Goal: Task Accomplishment & Management: Manage account settings

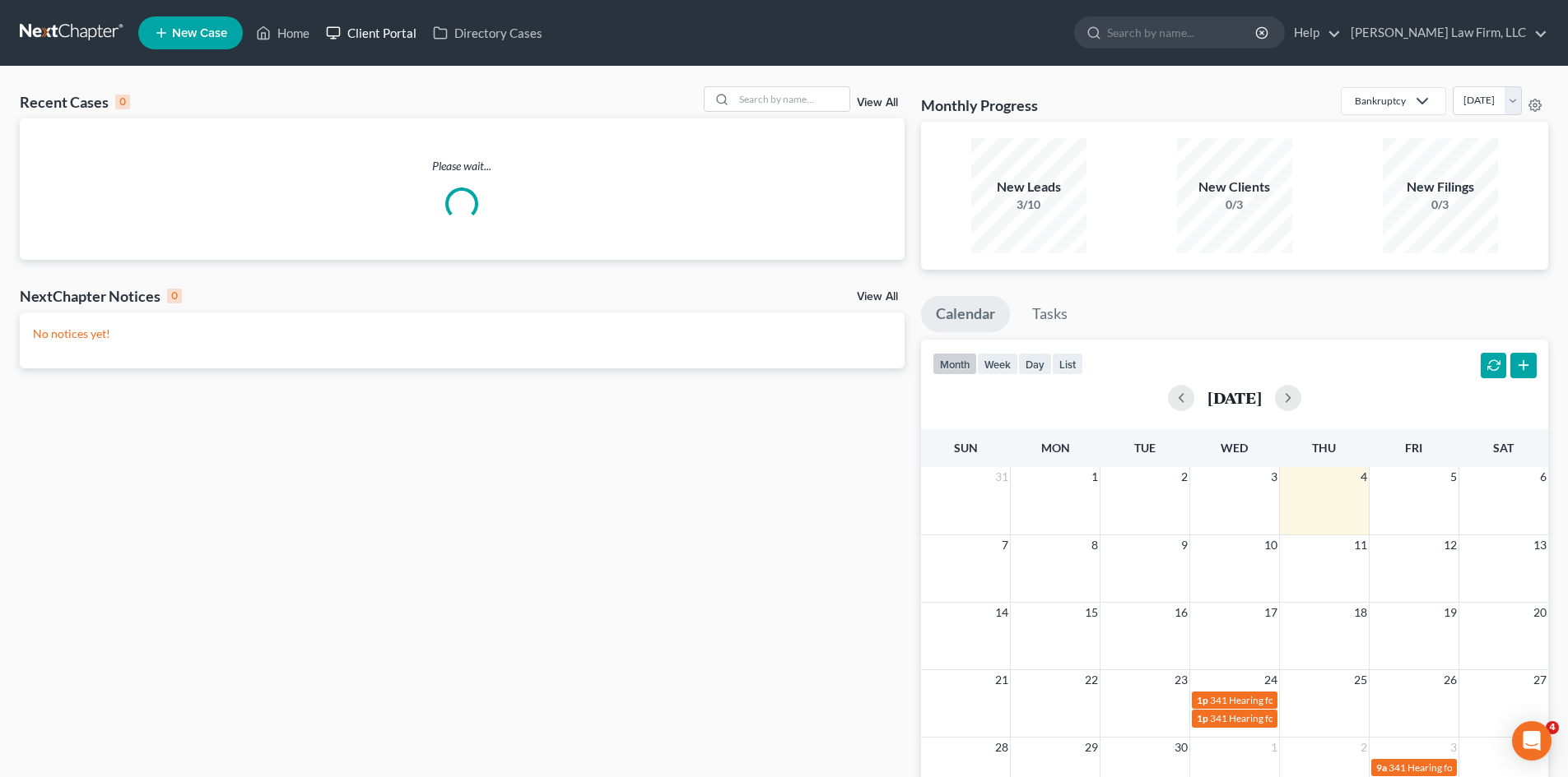
click at [370, 31] on link "Client Portal" at bounding box center [371, 33] width 107 height 30
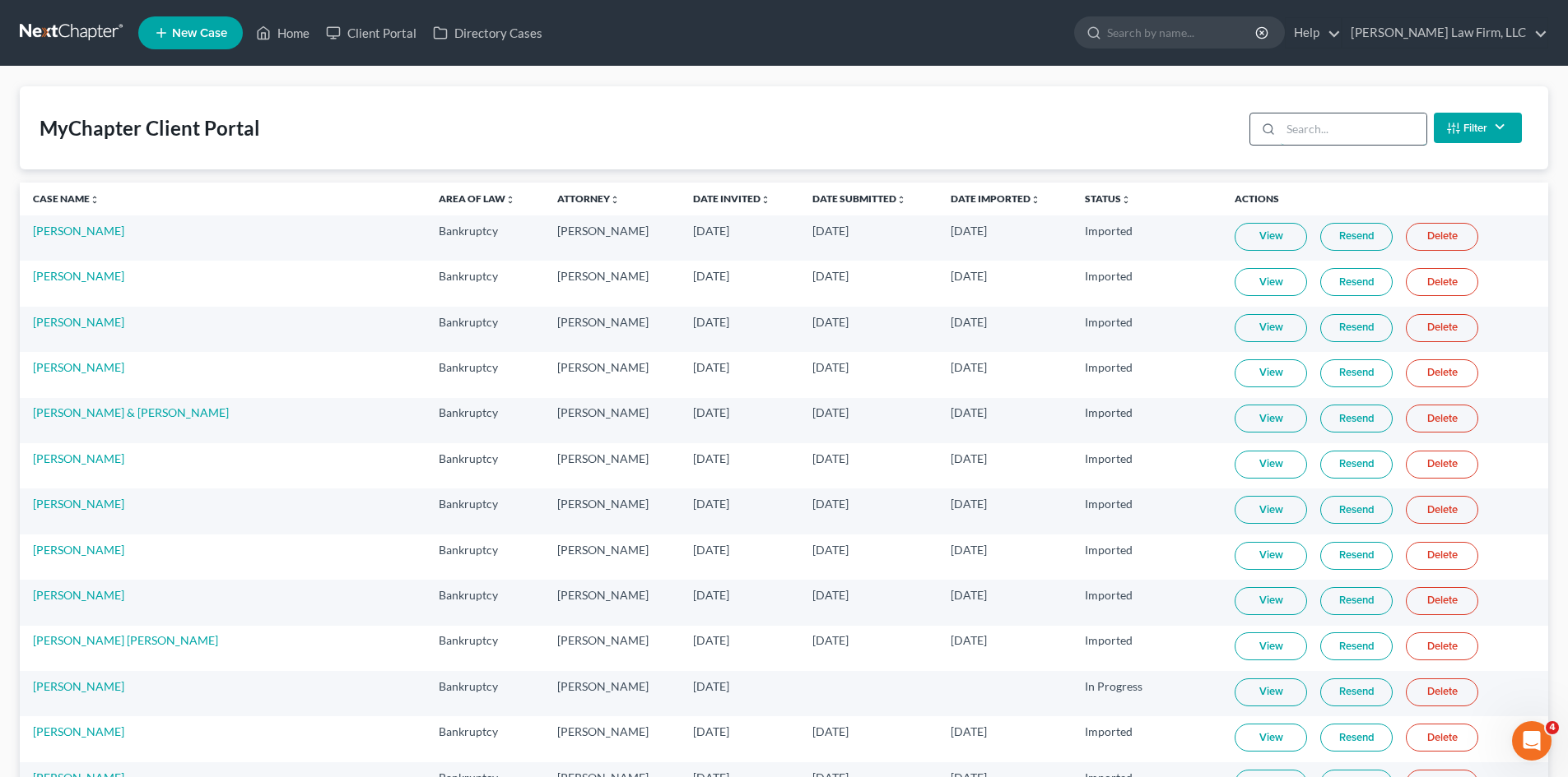
click at [1300, 125] on input "search" at bounding box center [1354, 128] width 146 height 31
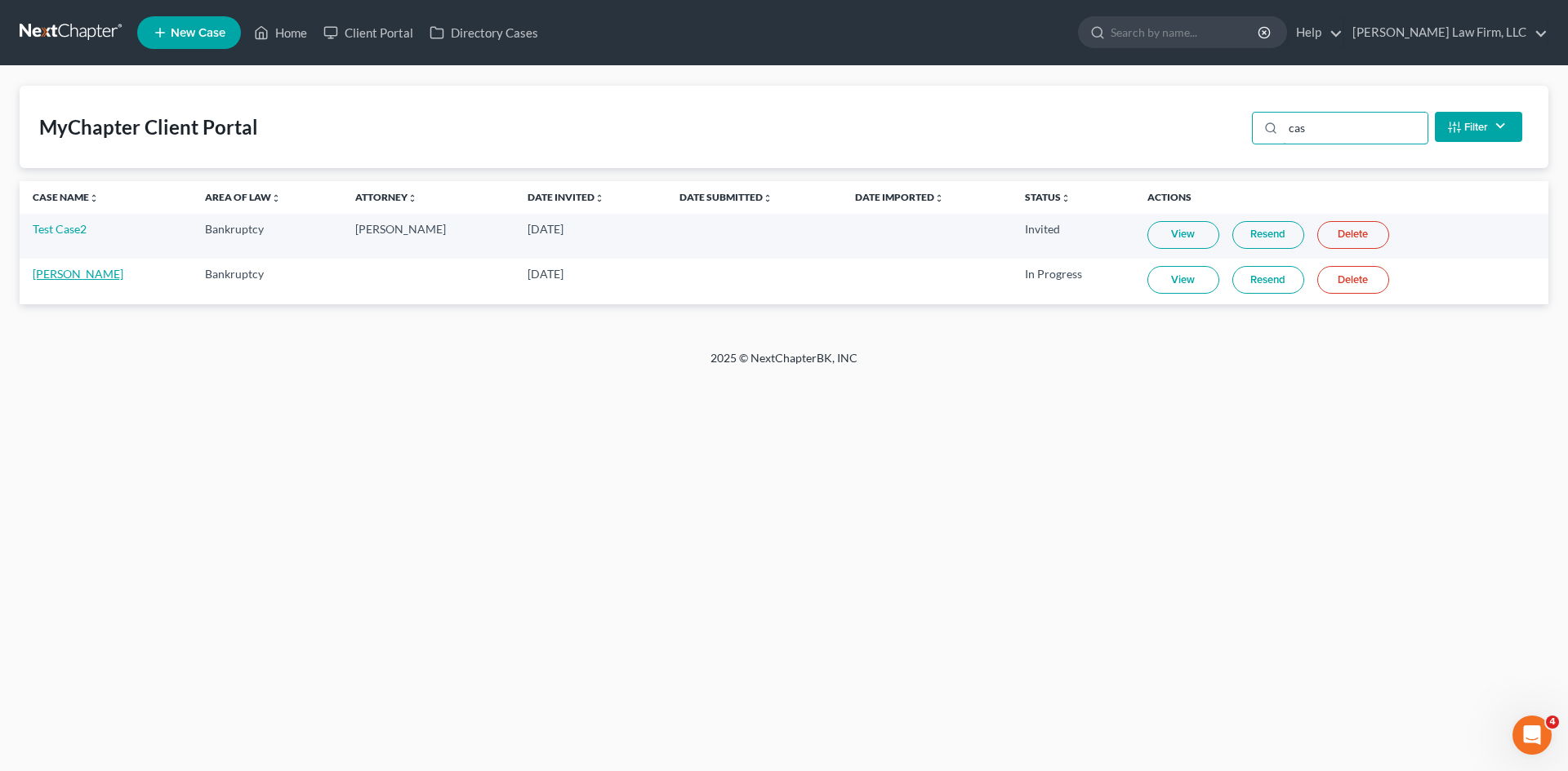
type input "cas"
click at [84, 279] on link "[PERSON_NAME]" at bounding box center [78, 273] width 91 height 14
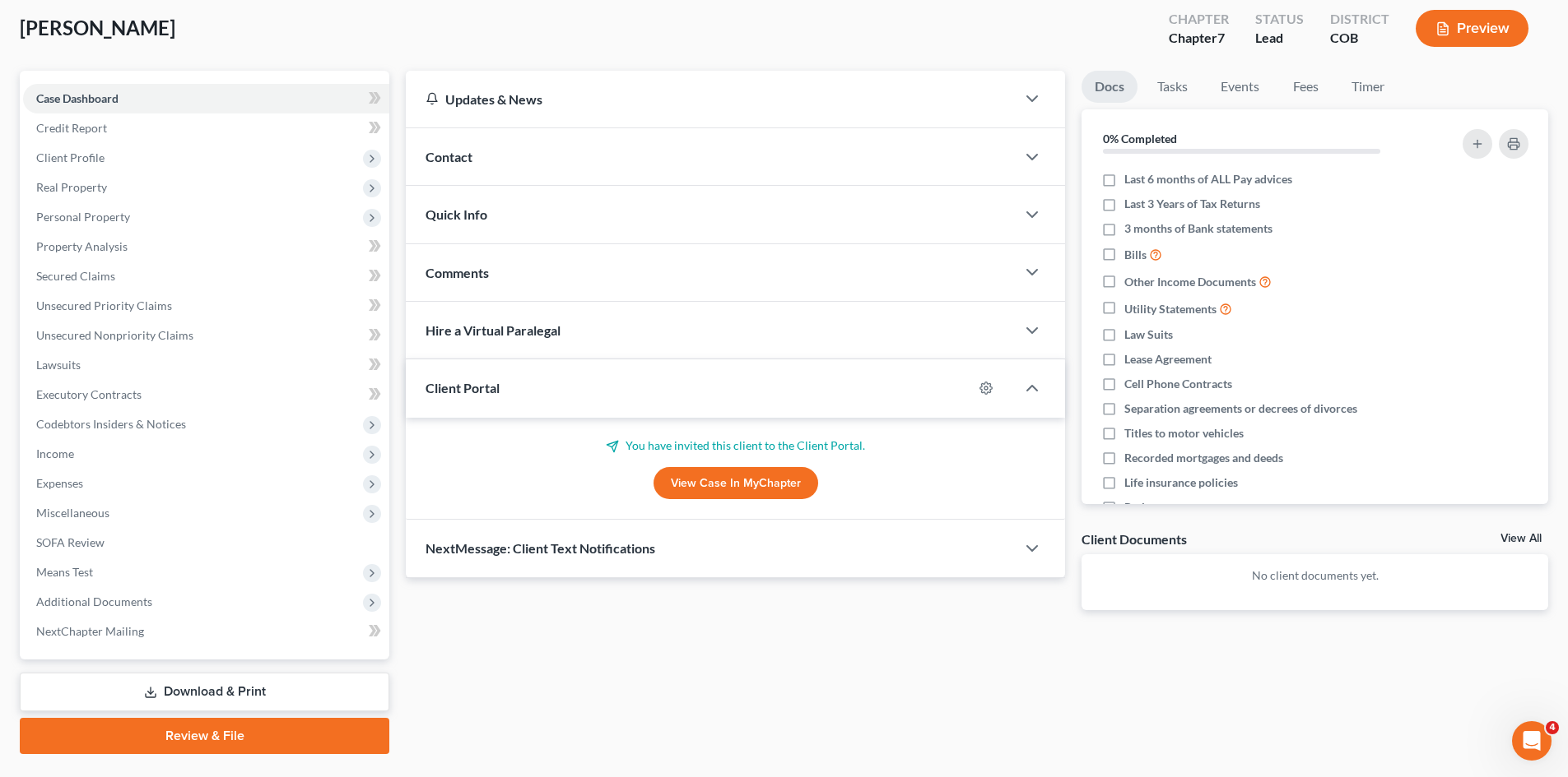
scroll to position [126, 0]
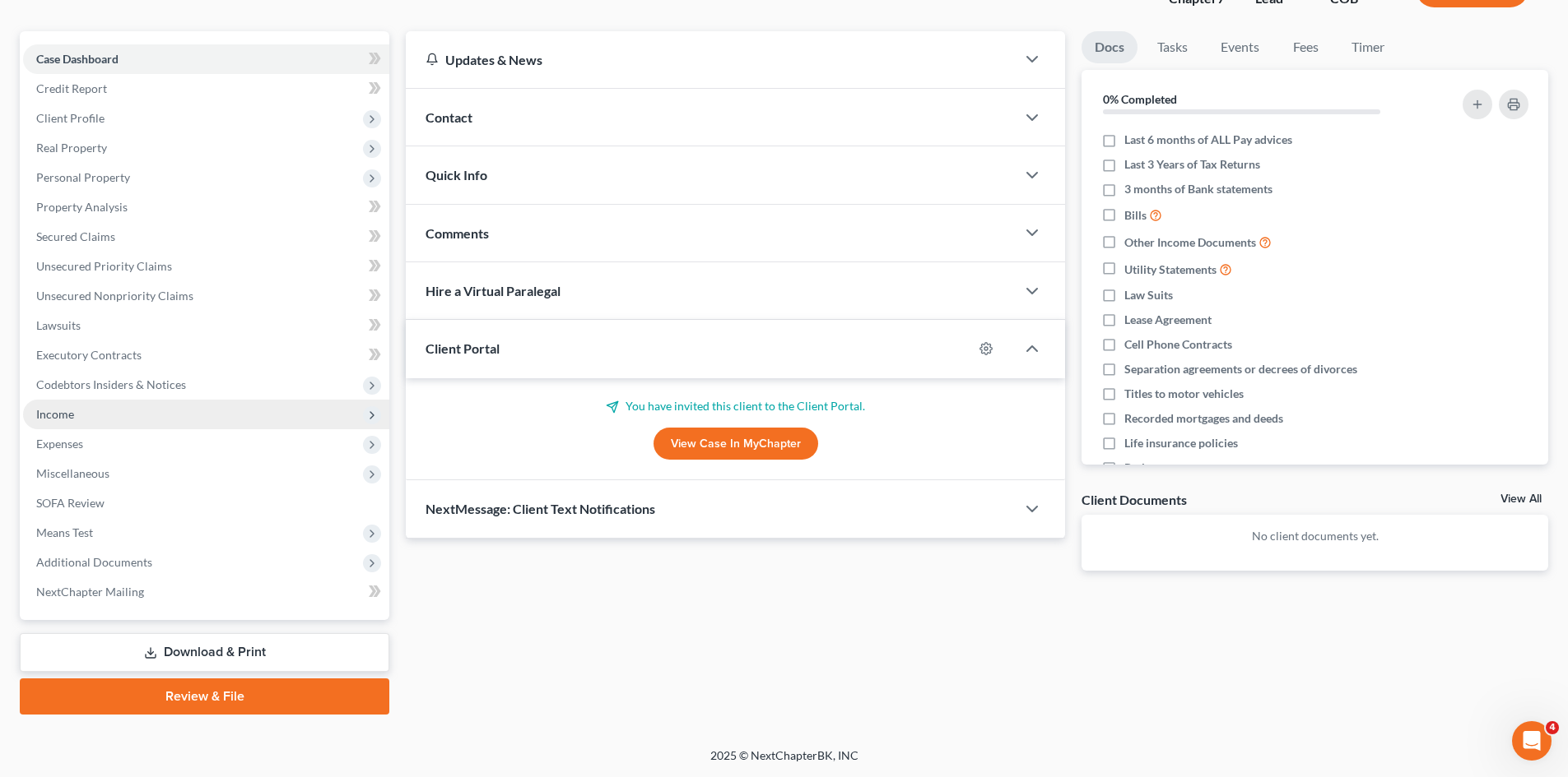
click at [119, 409] on span "Income" at bounding box center [206, 415] width 366 height 30
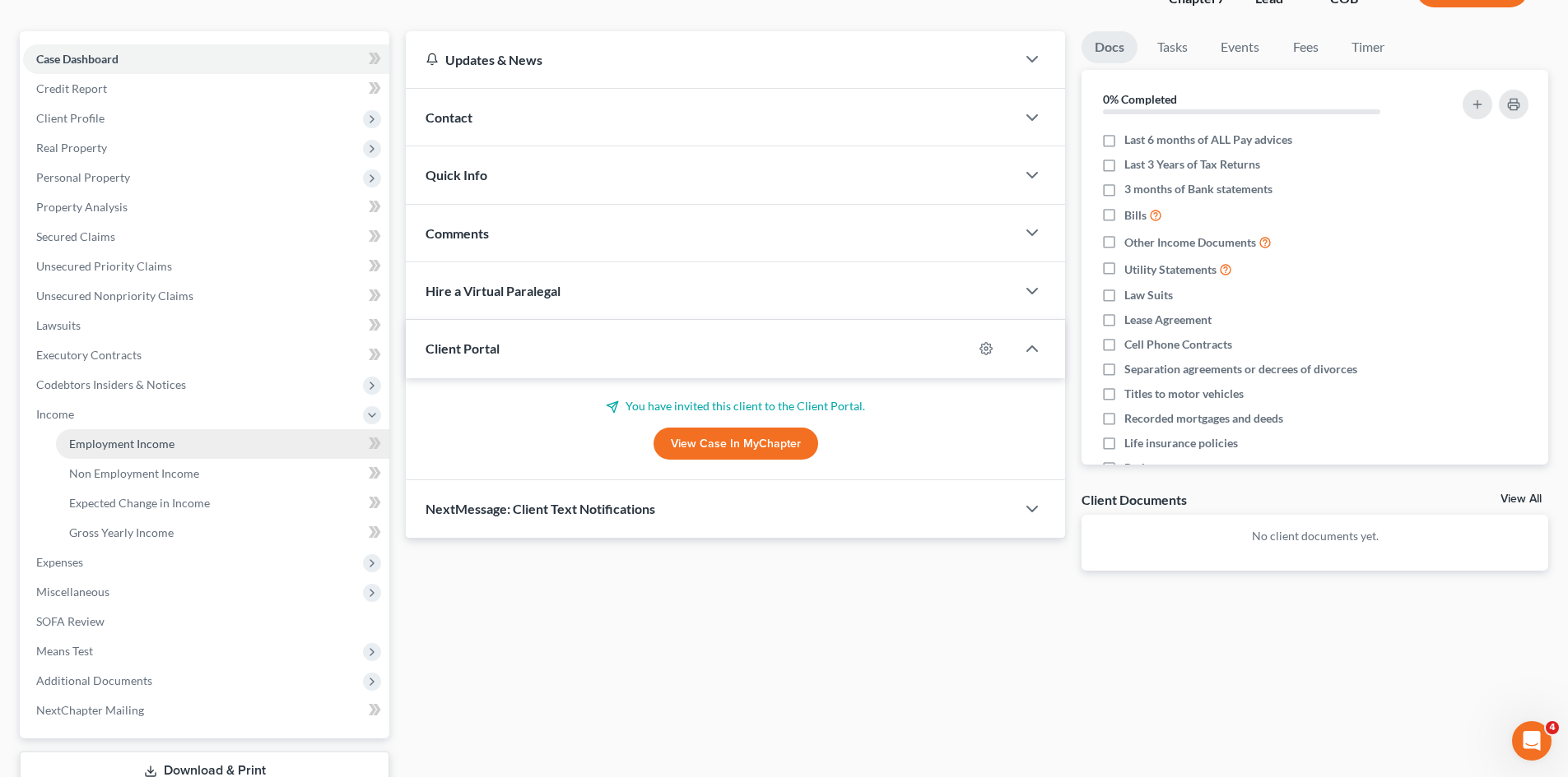
click at [186, 441] on link "Employment Income" at bounding box center [223, 445] width 333 height 30
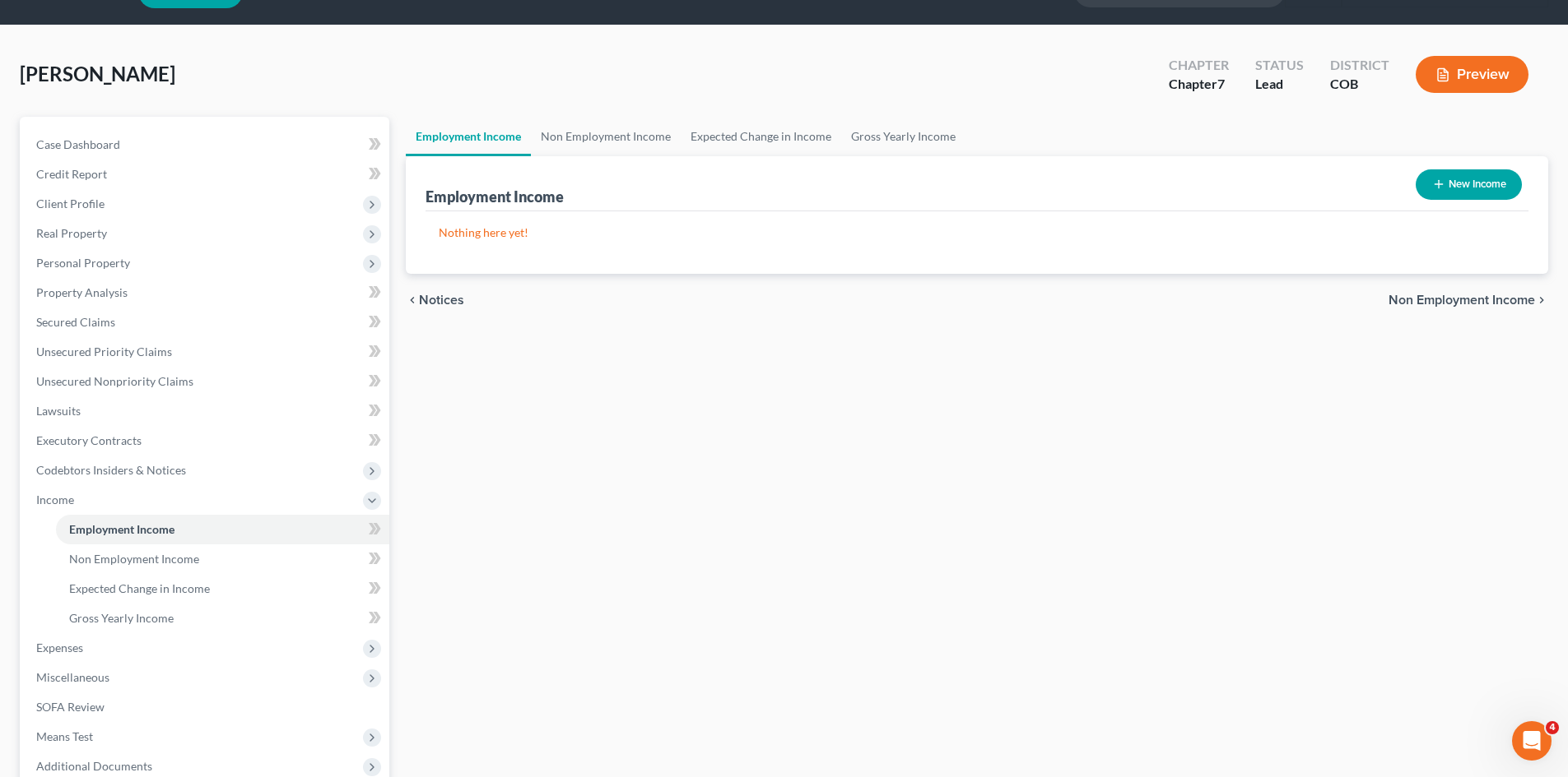
scroll to position [82, 0]
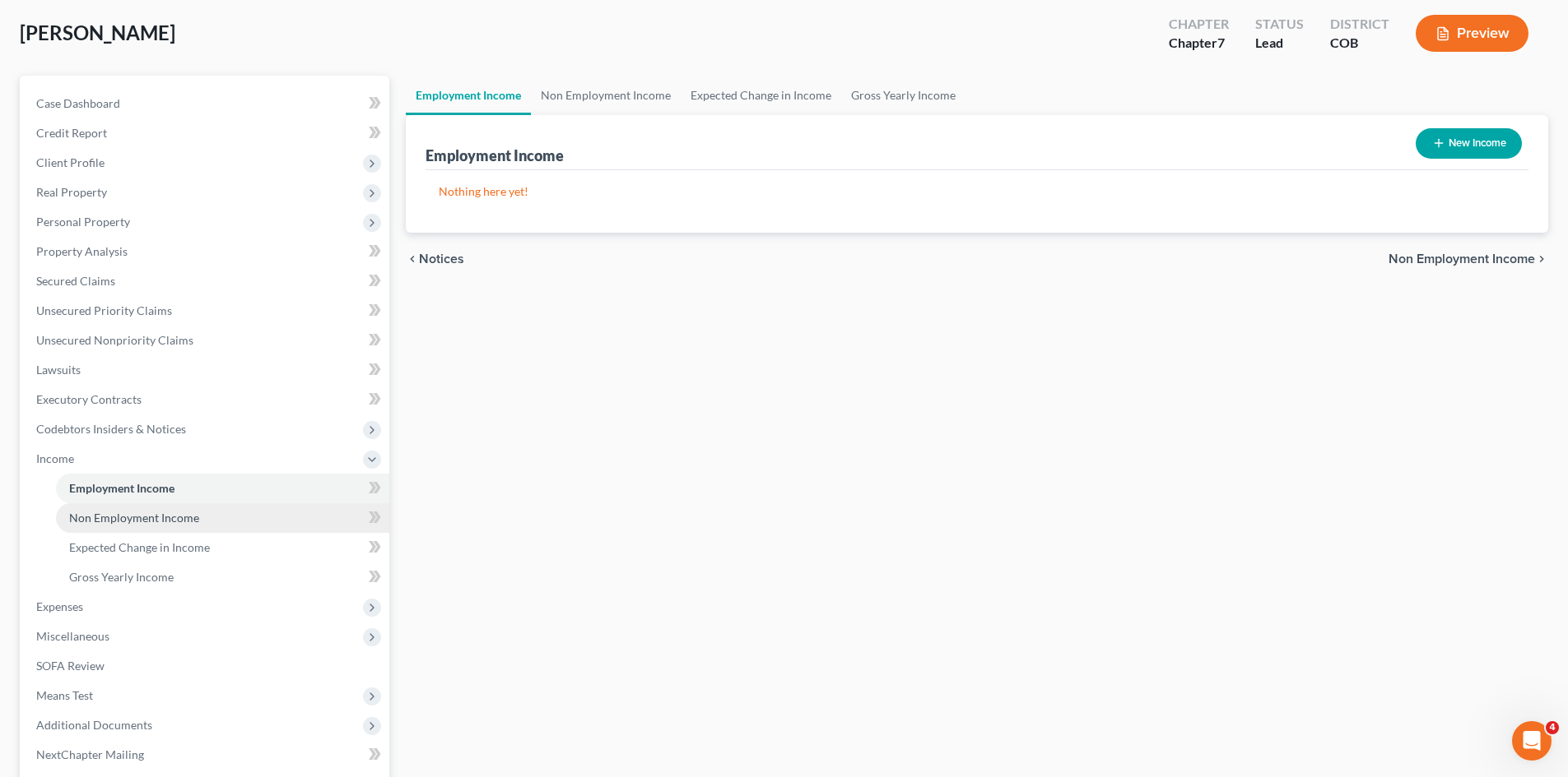
click at [139, 515] on span "Non Employment Income" at bounding box center [134, 518] width 130 height 14
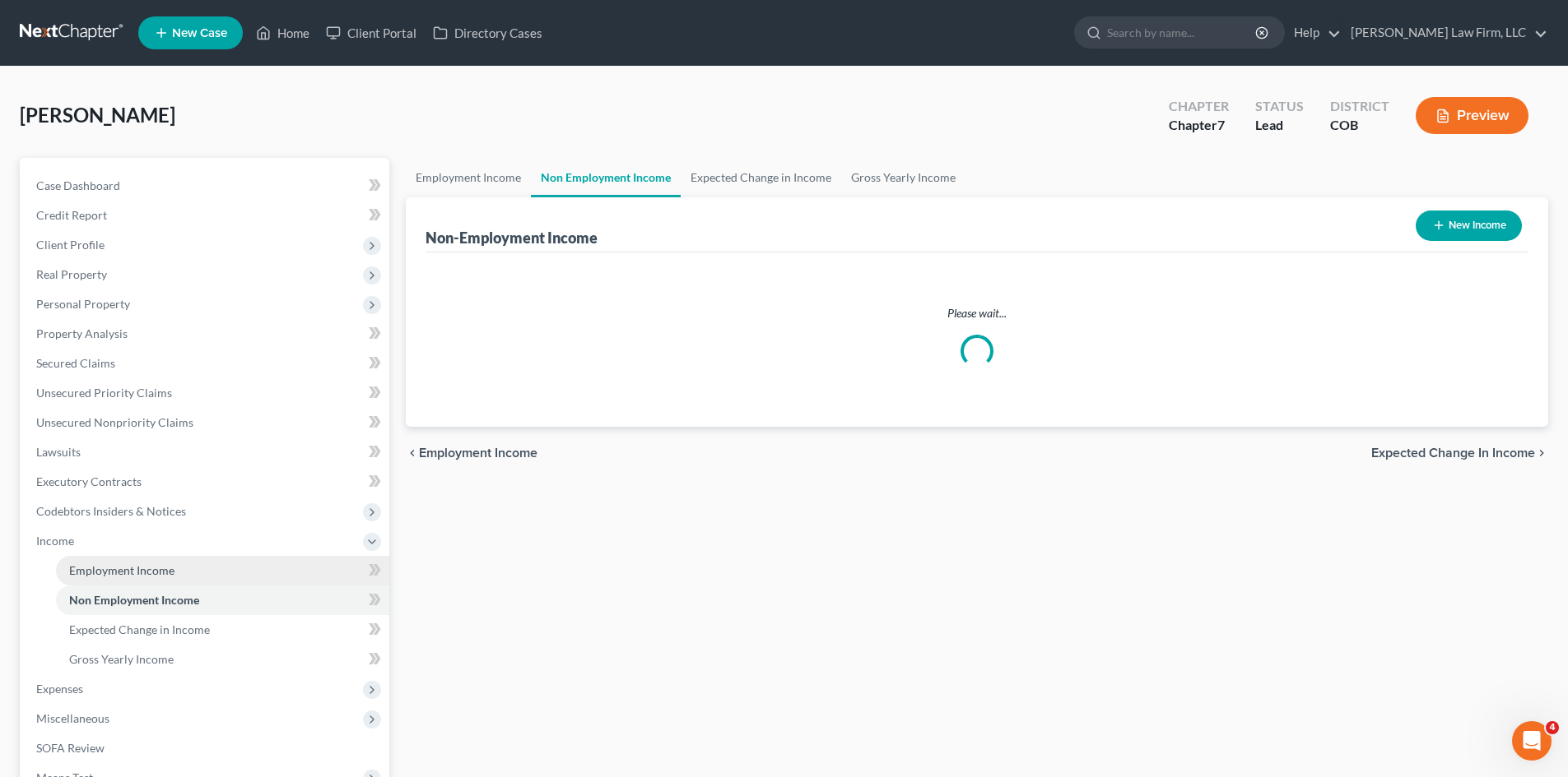
click at [151, 573] on span "Employment Income" at bounding box center [122, 570] width 105 height 14
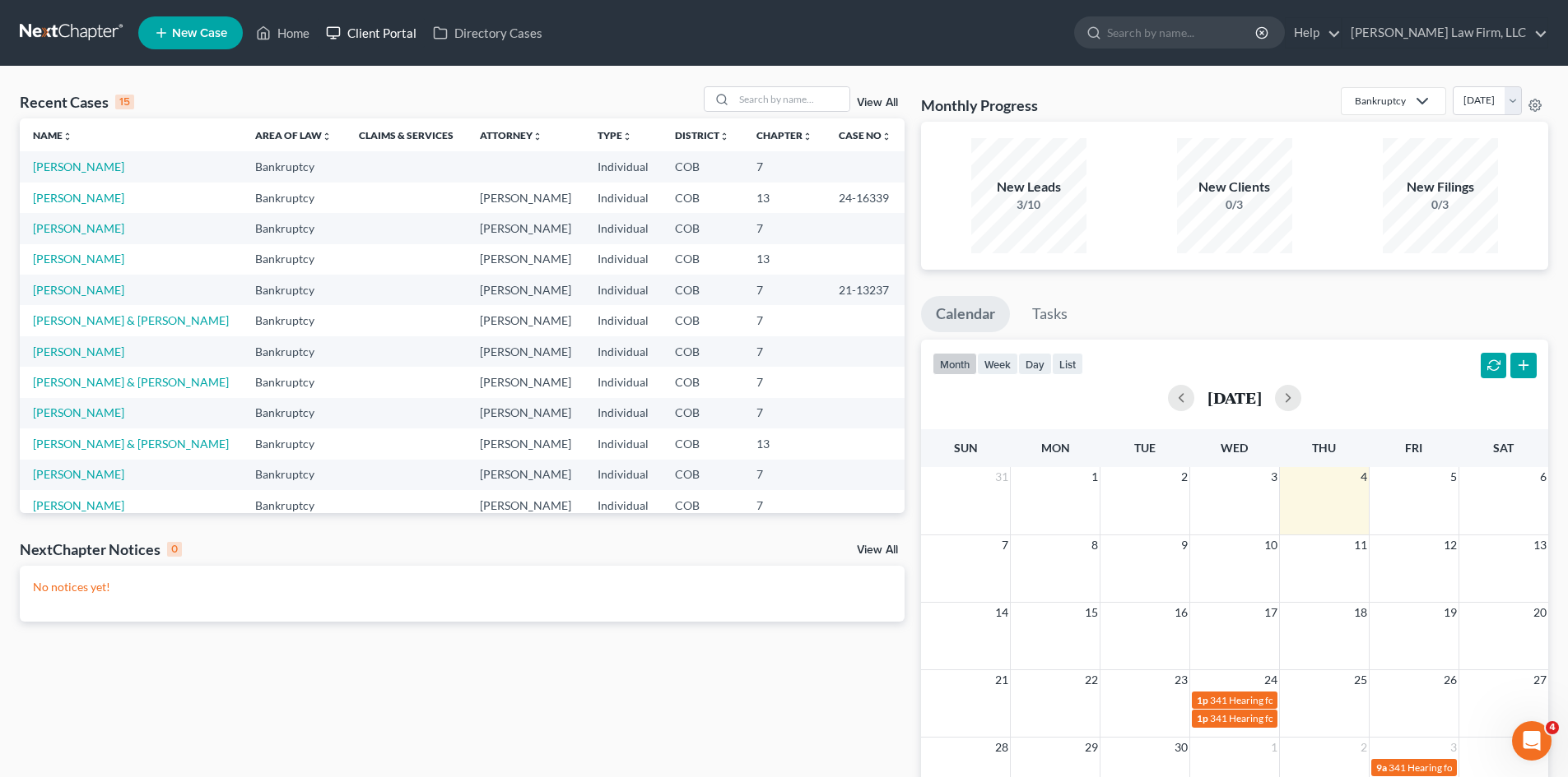
click at [378, 38] on link "Client Portal" at bounding box center [371, 33] width 107 height 30
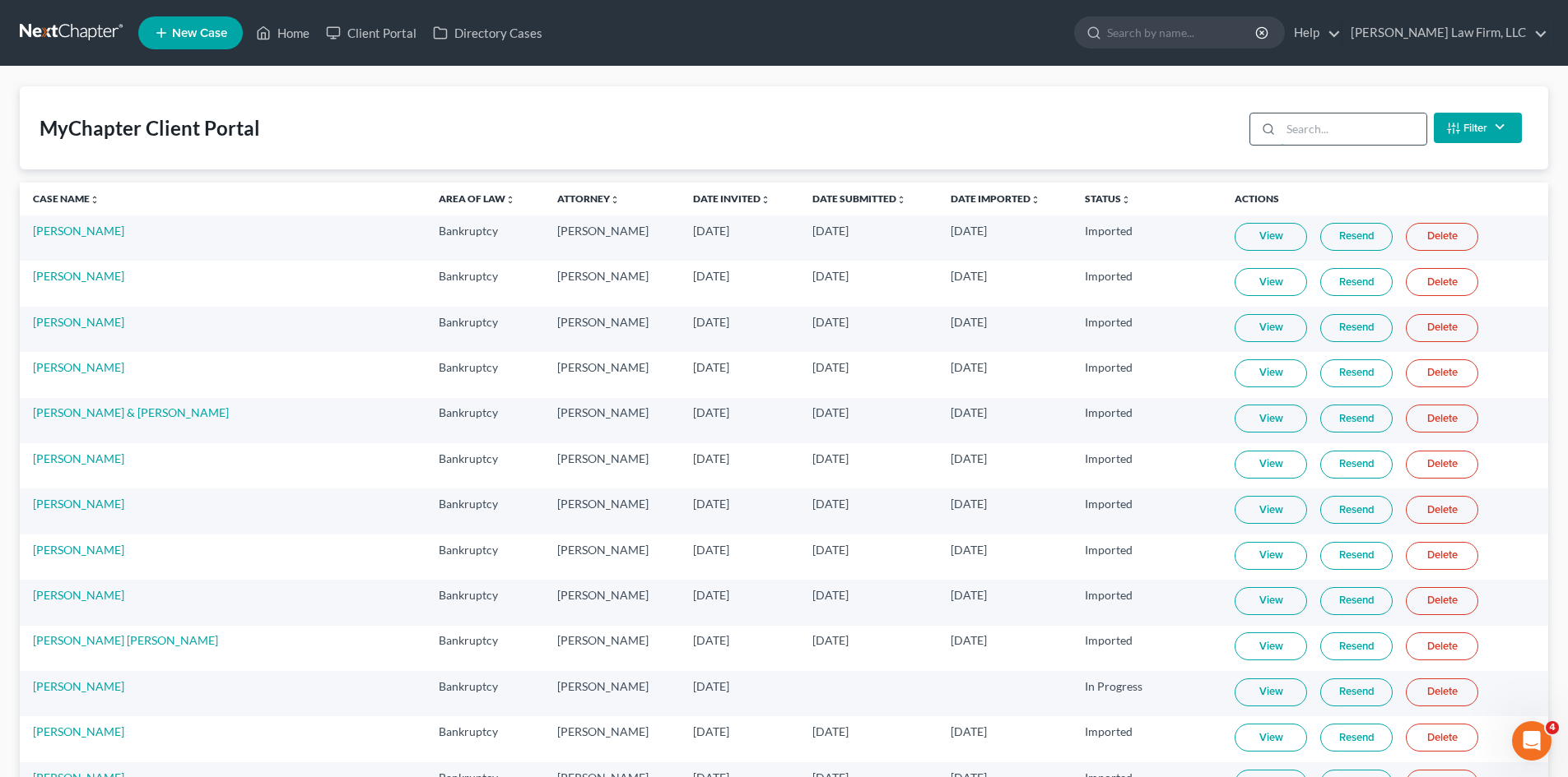
click at [1323, 137] on input "search" at bounding box center [1354, 128] width 146 height 31
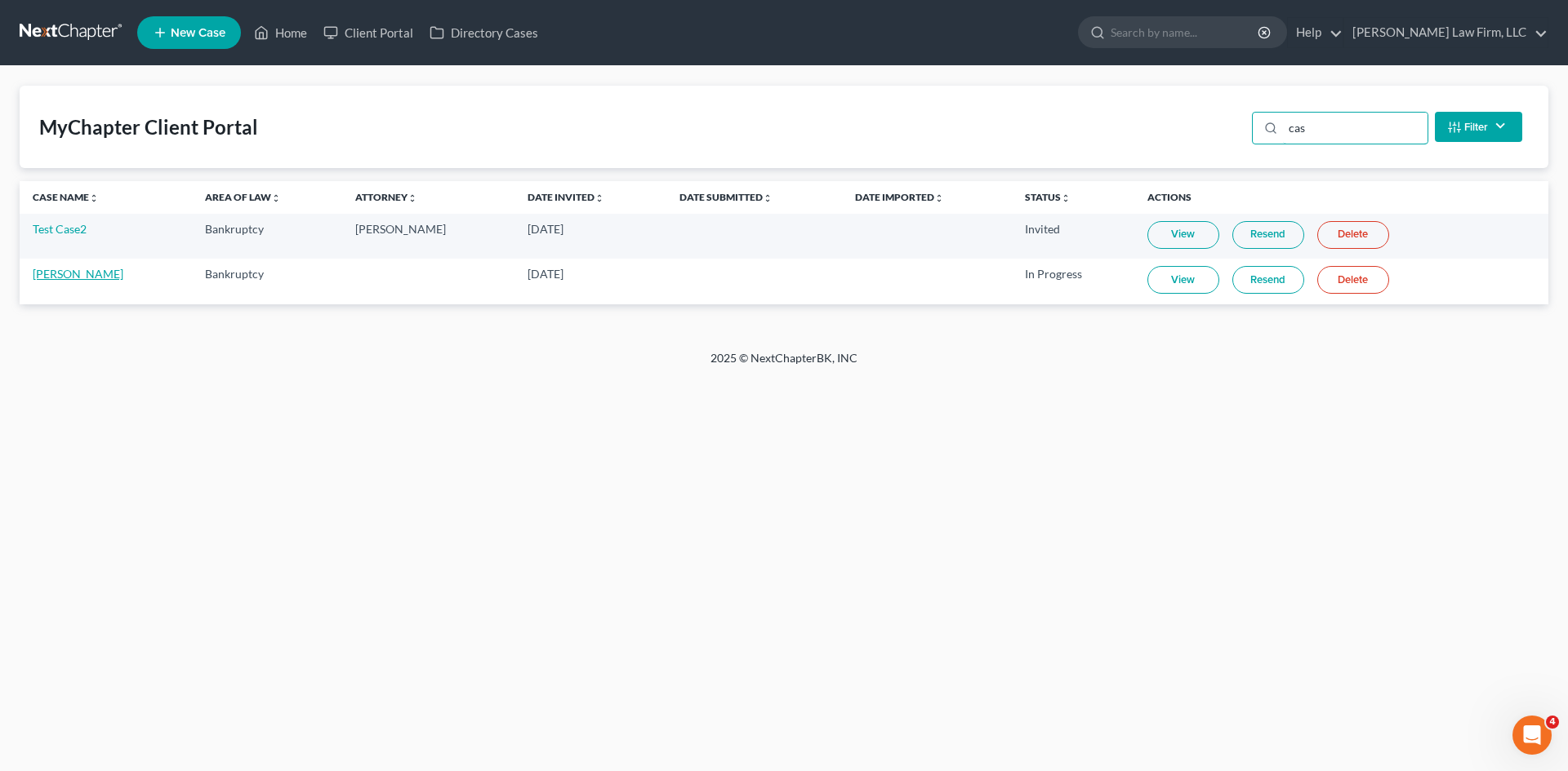
type input "cas"
click at [96, 277] on link "[PERSON_NAME]" at bounding box center [78, 273] width 91 height 14
